Goal: Task Accomplishment & Management: Use online tool/utility

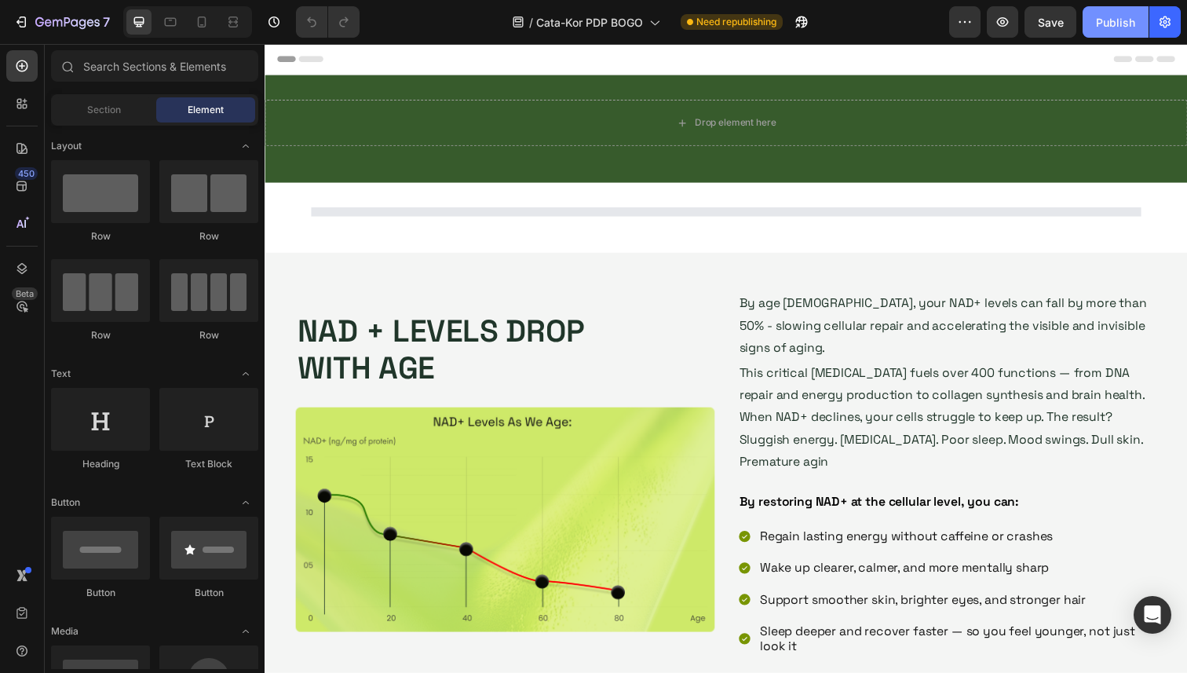
click at [1123, 25] on div "Publish" at bounding box center [1115, 22] width 39 height 16
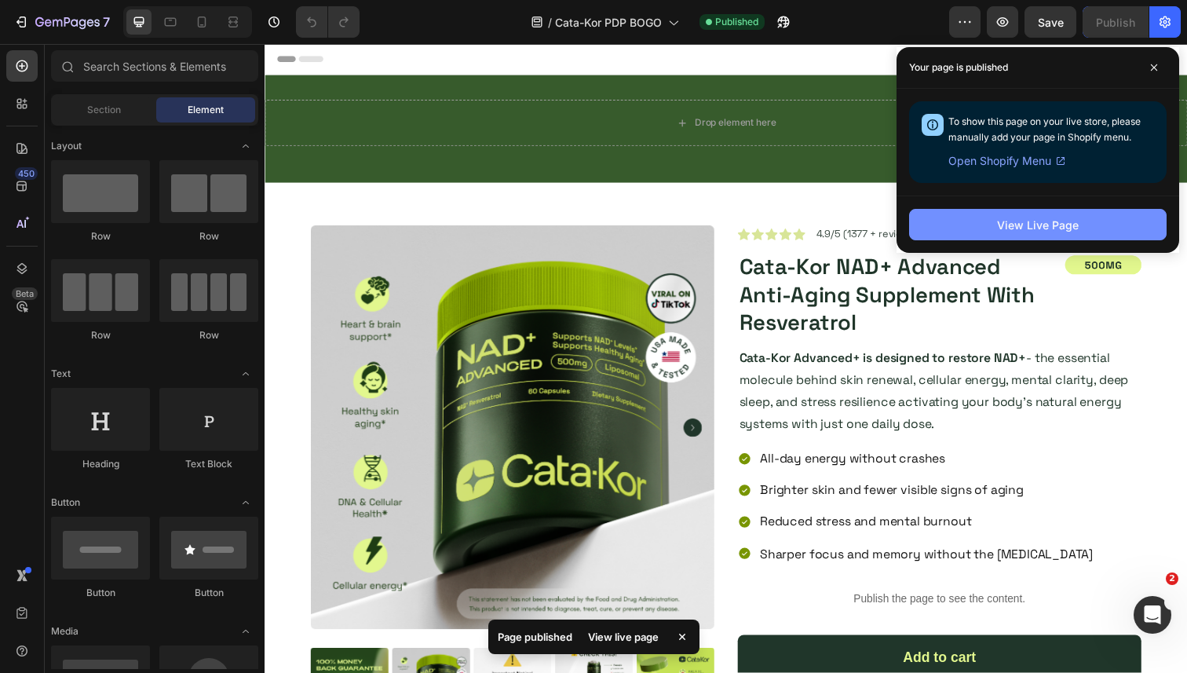
click at [990, 219] on button "View Live Page" at bounding box center [1037, 224] width 257 height 31
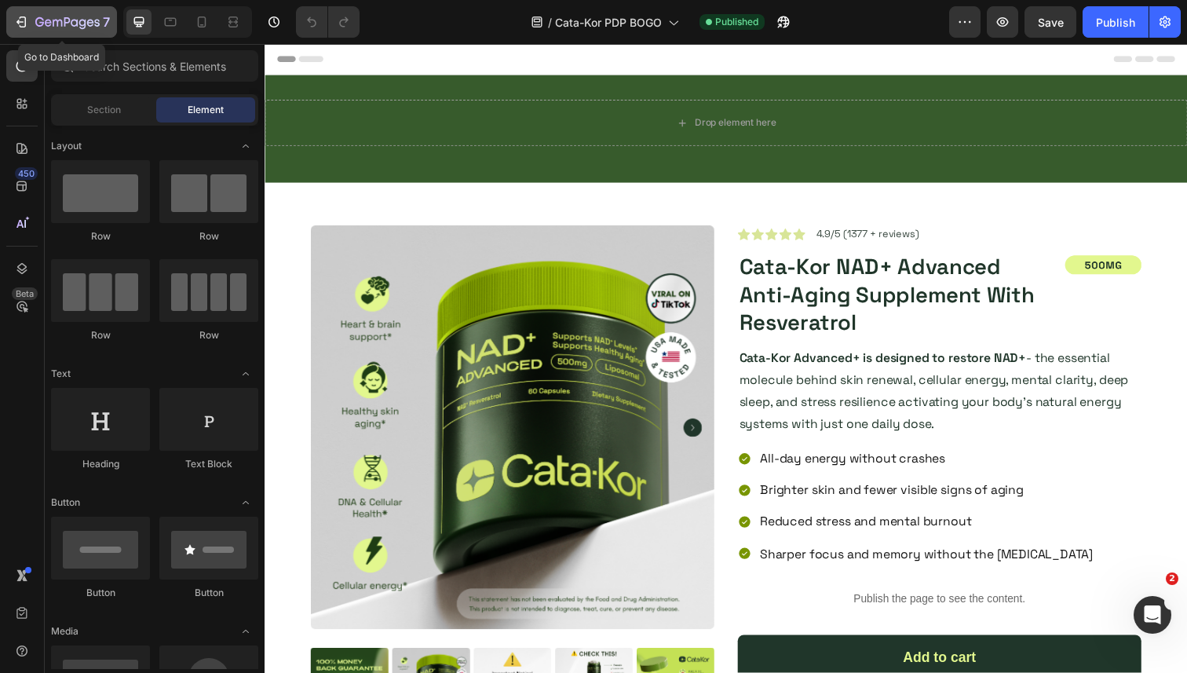
click at [29, 22] on div "7" at bounding box center [61, 22] width 97 height 19
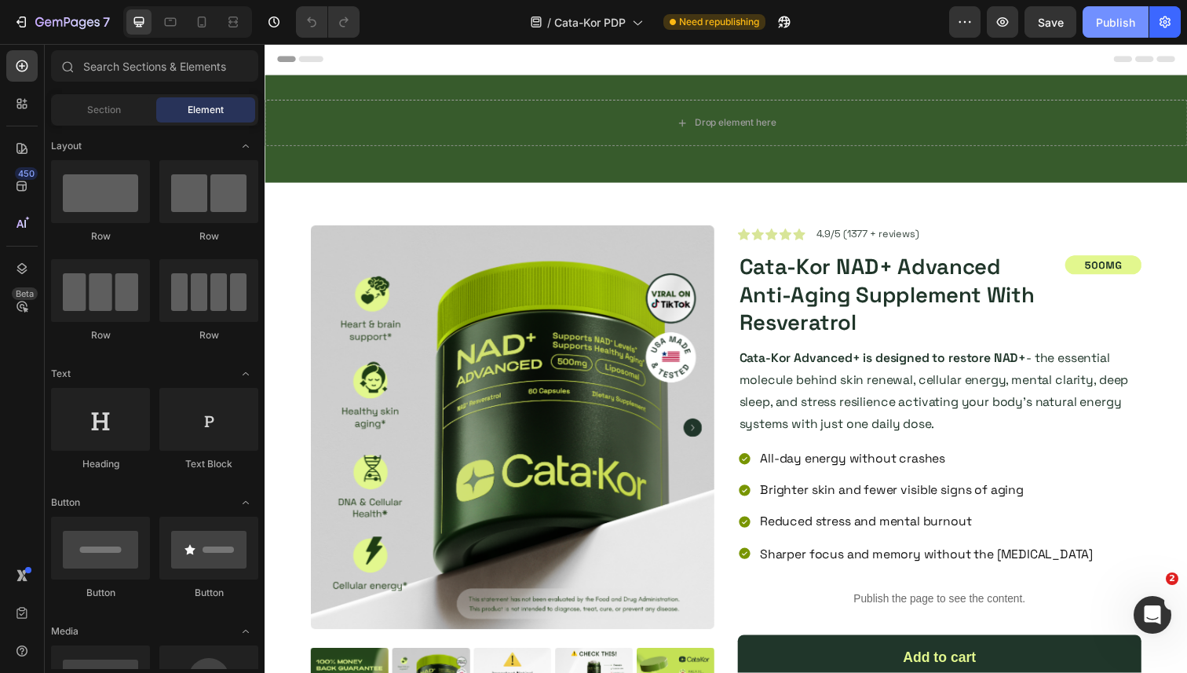
click at [1111, 17] on div "Publish" at bounding box center [1115, 22] width 39 height 16
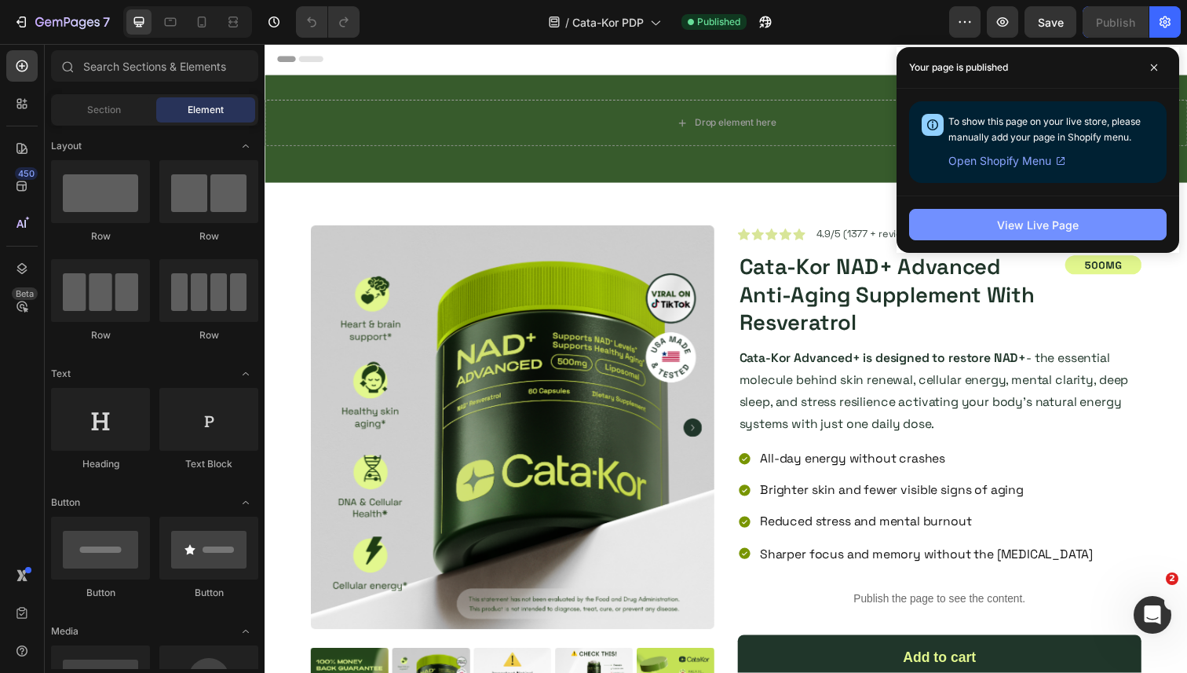
click at [1039, 220] on div "View Live Page" at bounding box center [1038, 225] width 82 height 16
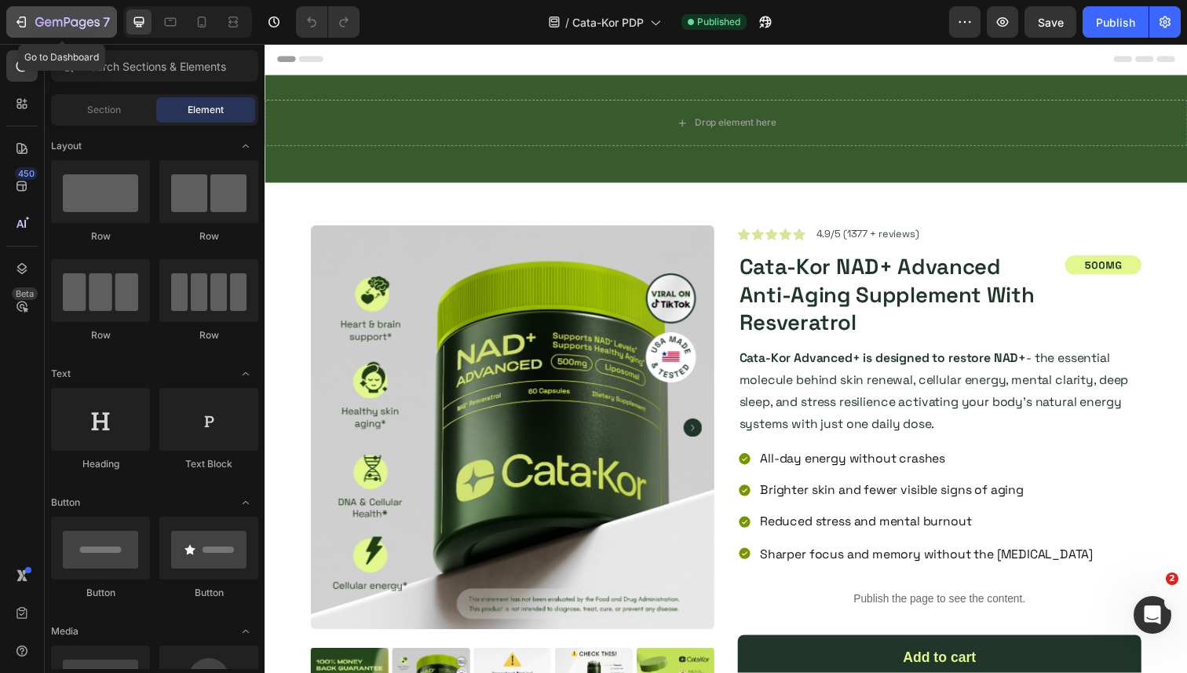
click at [21, 17] on icon "button" at bounding box center [21, 22] width 16 height 16
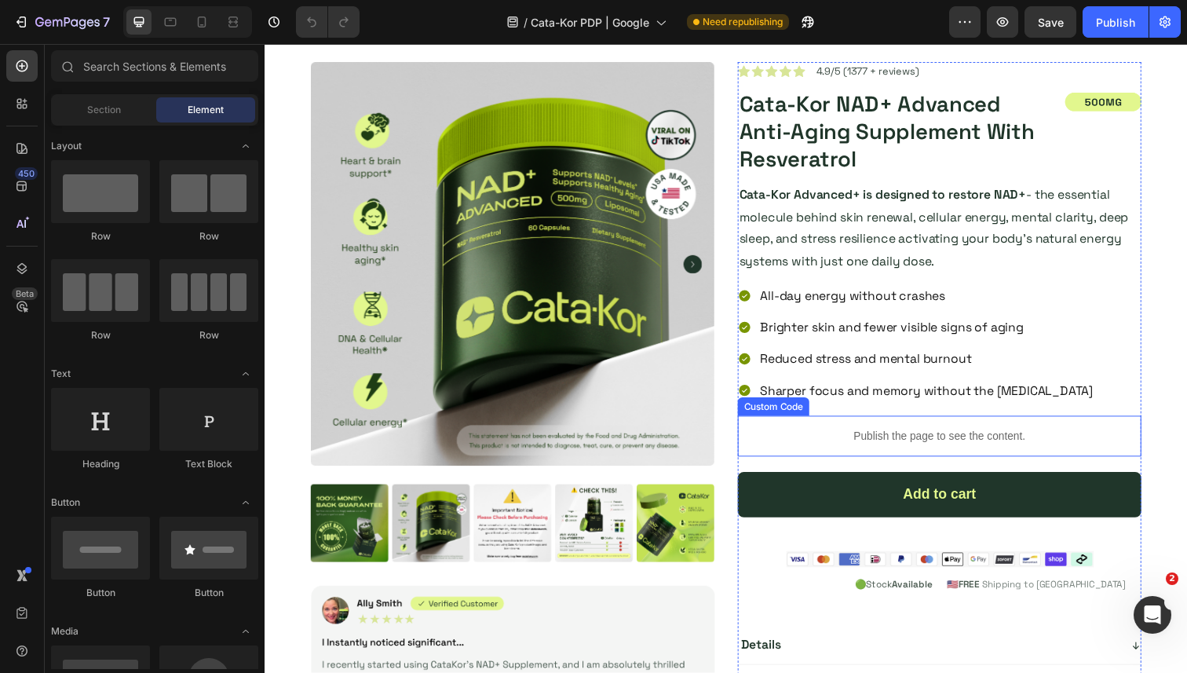
scroll to position [200, 0]
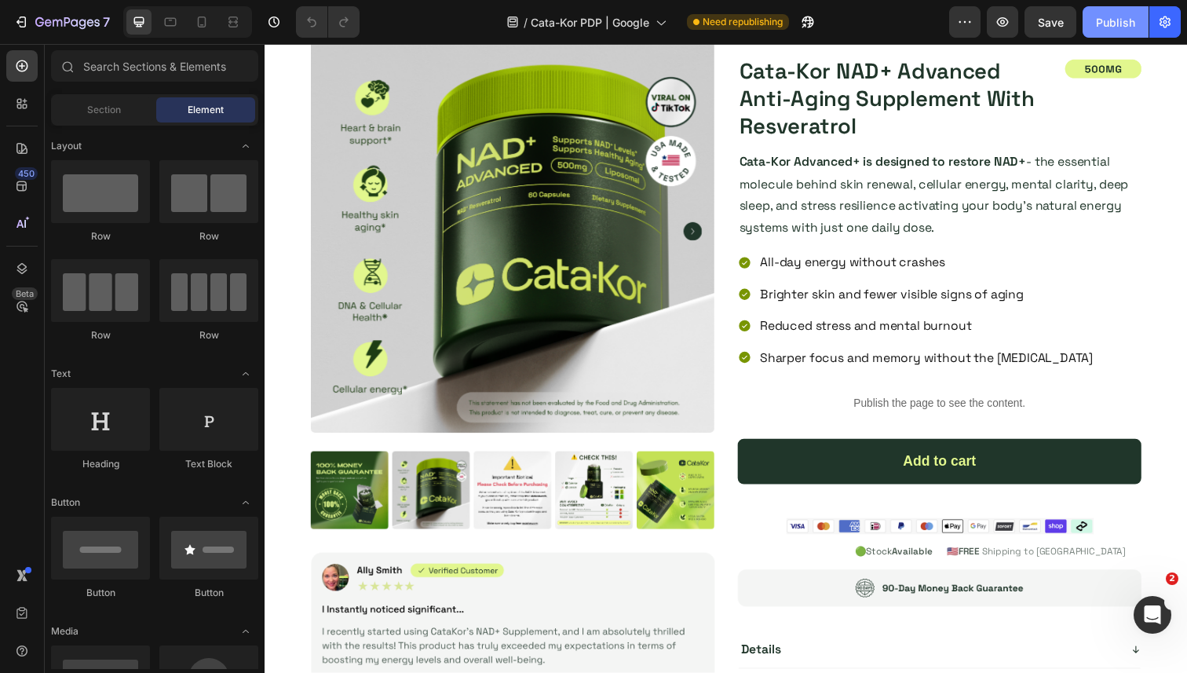
click at [1113, 28] on div "Publish" at bounding box center [1115, 22] width 39 height 16
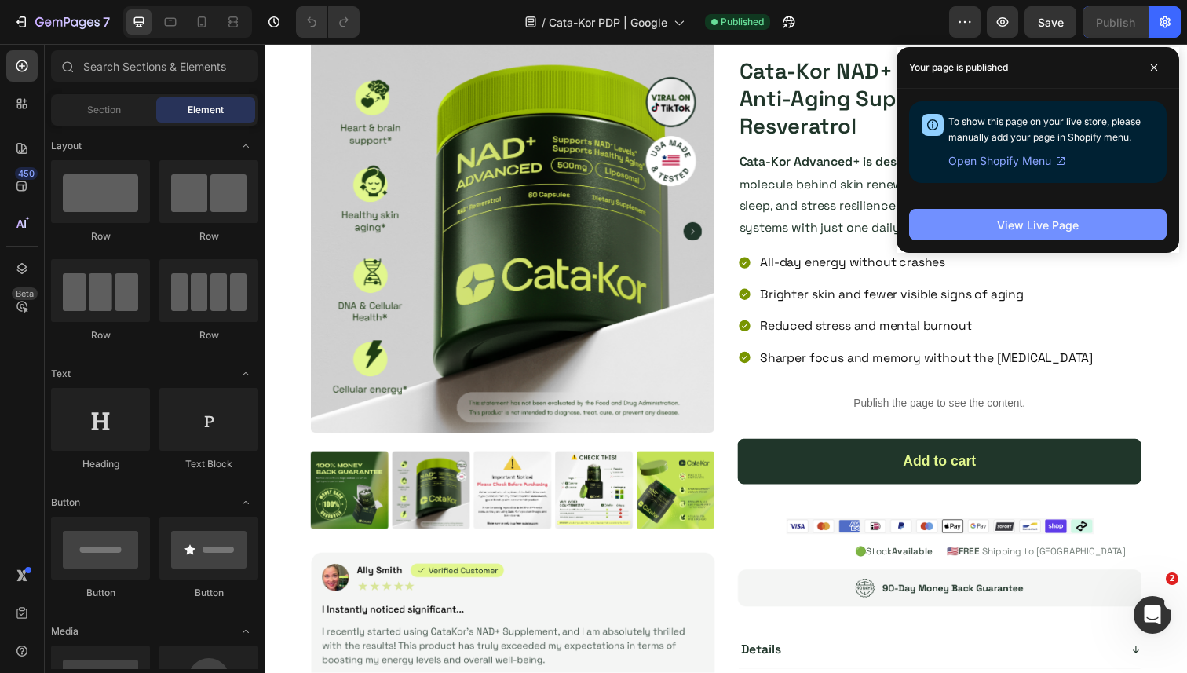
click at [1050, 232] on div "View Live Page" at bounding box center [1038, 225] width 82 height 16
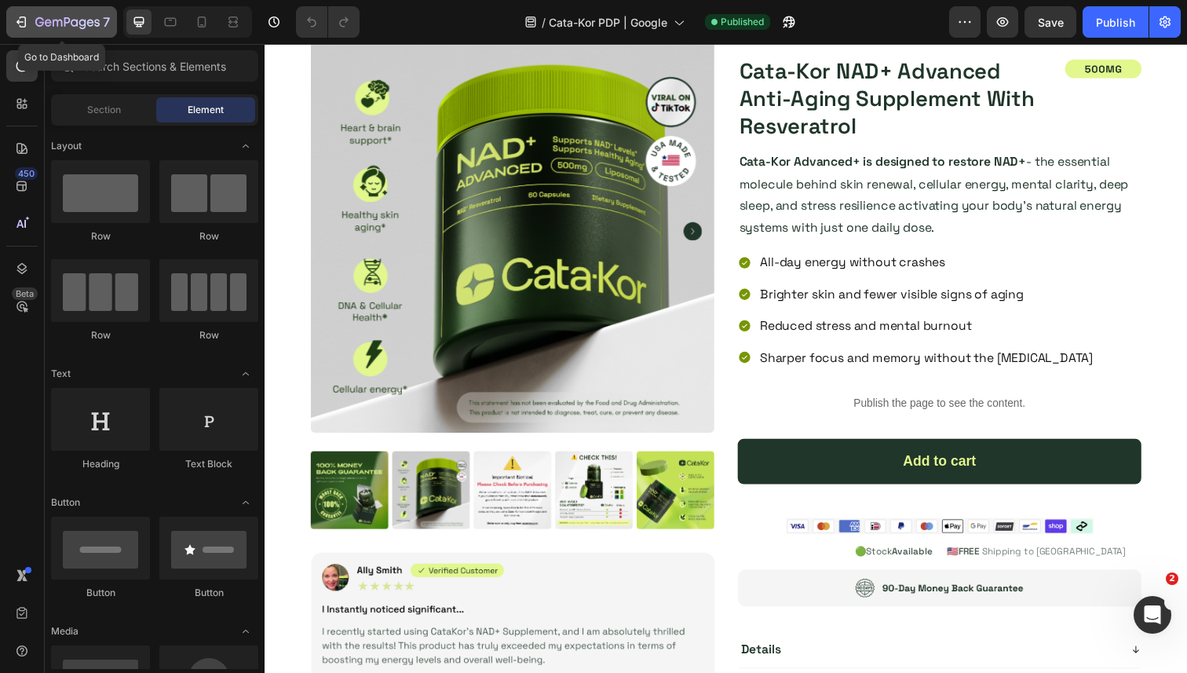
click at [21, 27] on icon "button" at bounding box center [23, 21] width 7 height 11
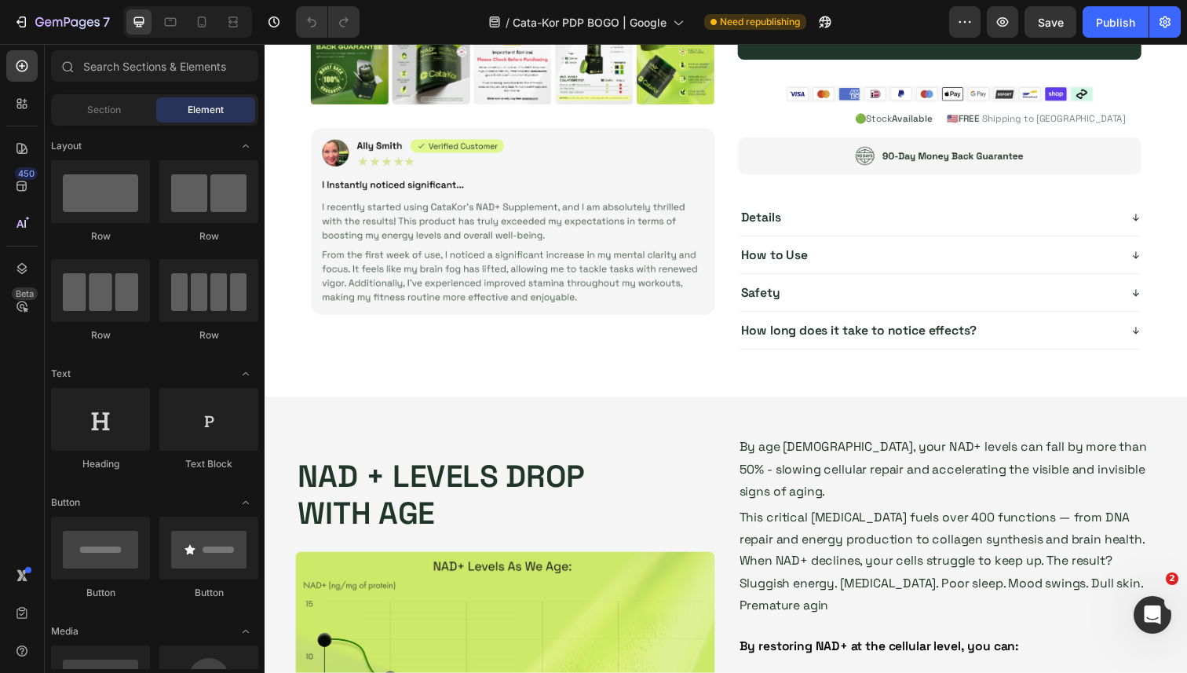
scroll to position [489, 0]
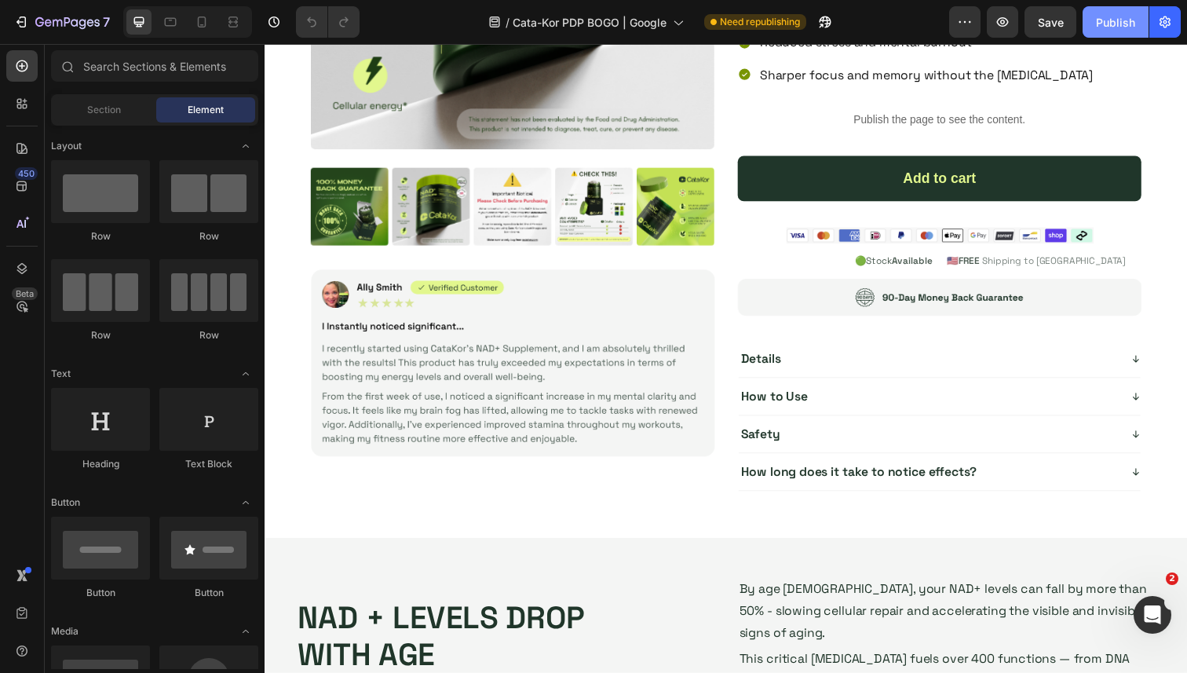
click at [1110, 22] on div "Publish" at bounding box center [1115, 22] width 39 height 16
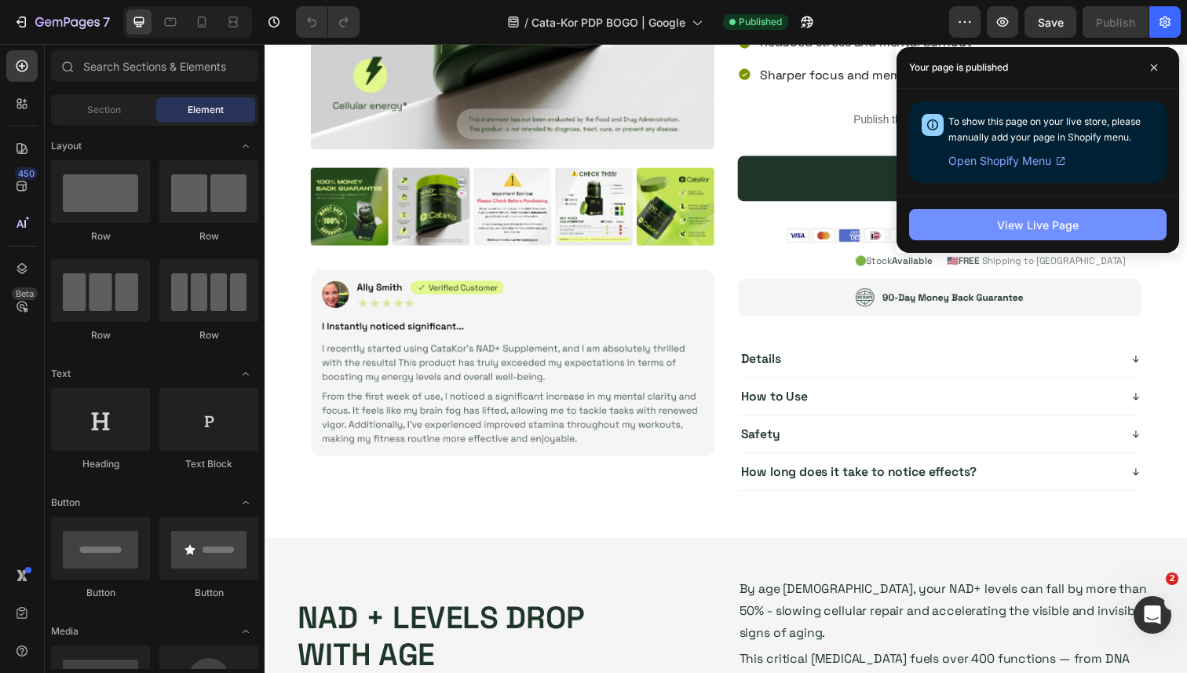
click at [992, 215] on button "View Live Page" at bounding box center [1037, 224] width 257 height 31
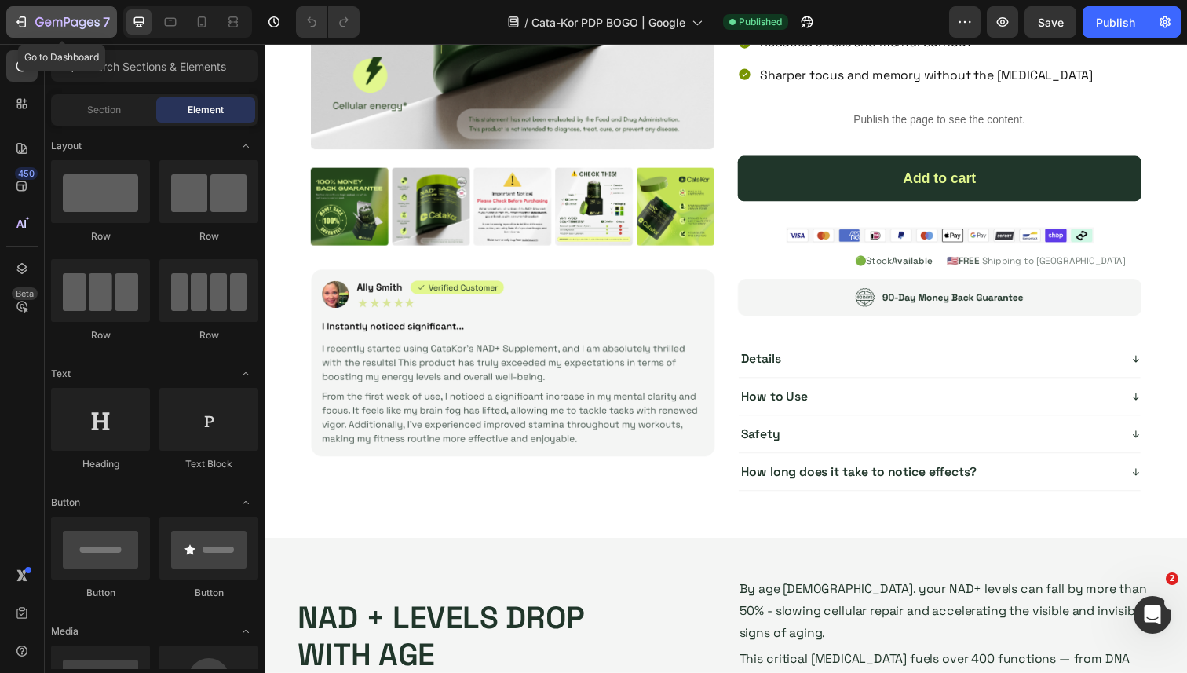
click at [27, 26] on icon "button" at bounding box center [21, 22] width 16 height 16
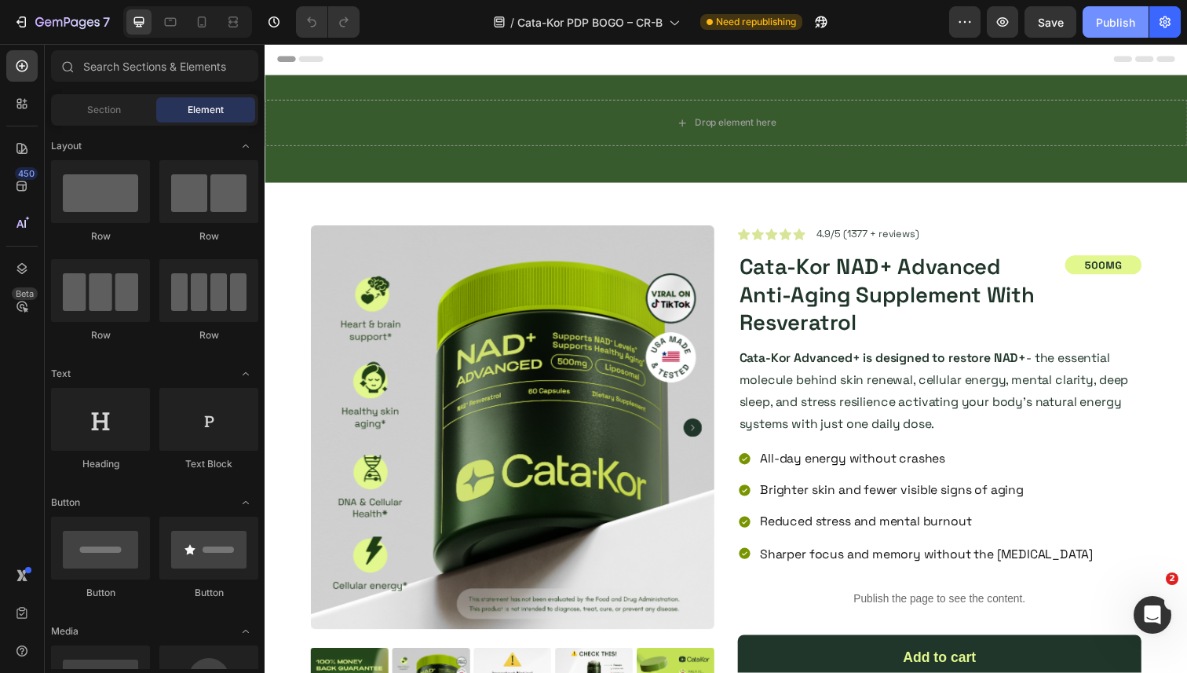
click at [1119, 24] on div "Publish" at bounding box center [1115, 22] width 39 height 16
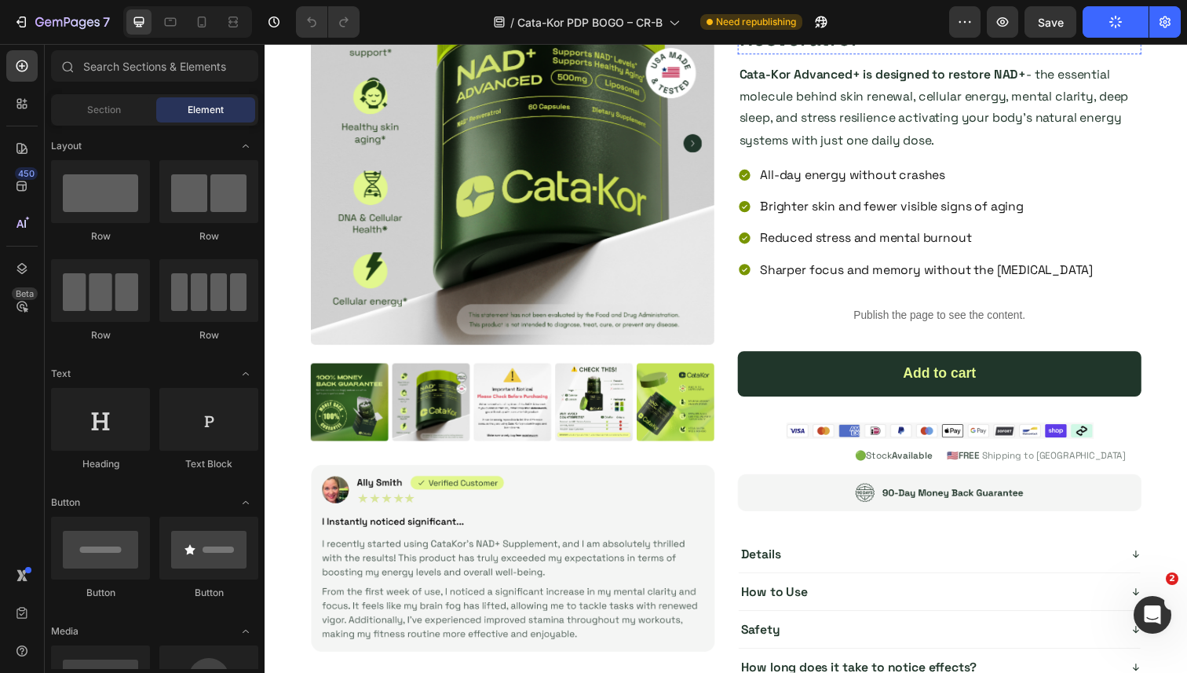
scroll to position [332, 0]
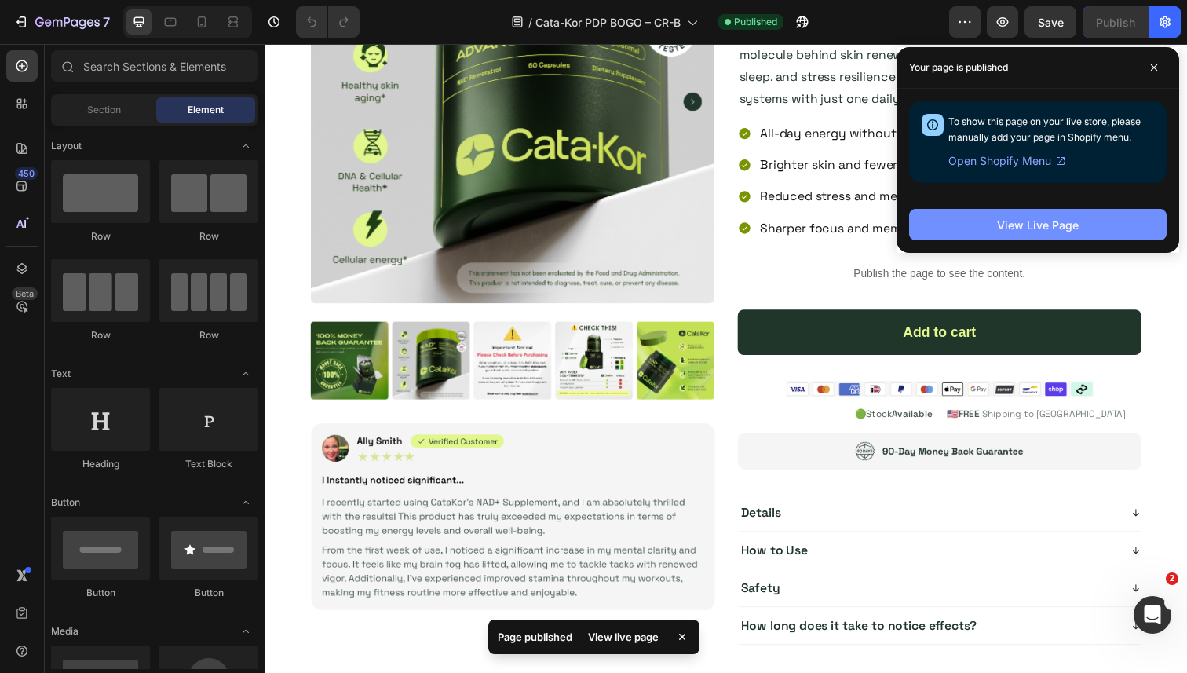
click at [1045, 218] on div "View Live Page" at bounding box center [1038, 225] width 82 height 16
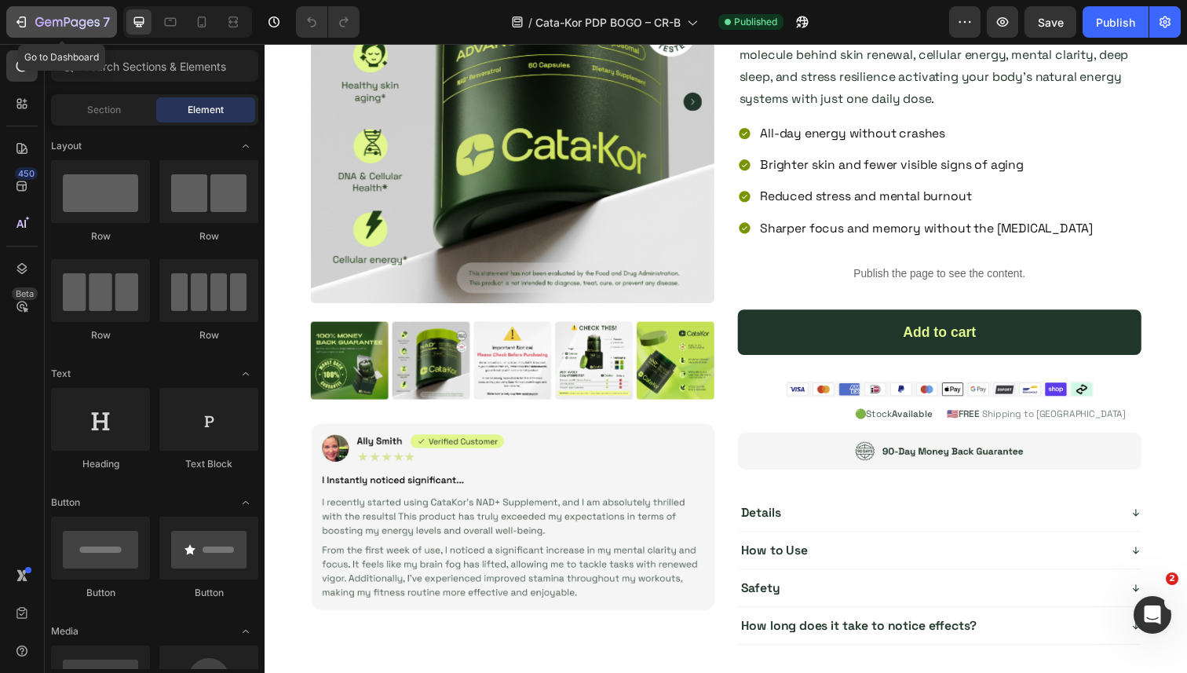
click at [32, 22] on div "7" at bounding box center [61, 22] width 97 height 19
